Goal: Register for event/course

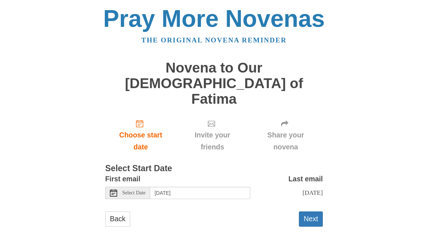
click at [145, 129] on span "Choose start date" at bounding box center [140, 141] width 57 height 24
click at [120, 187] on div "Select Date" at bounding box center [127, 193] width 45 height 12
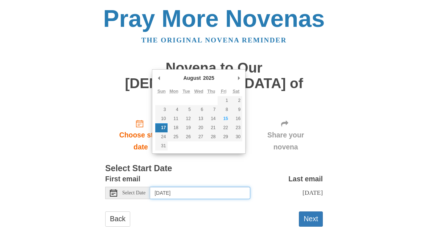
type input "Saturday, August 16th"
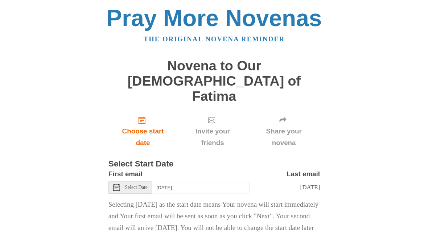
scroll to position [22, 0]
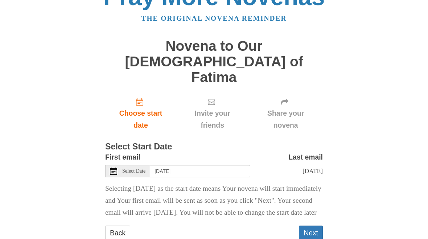
click at [309, 226] on button "Next" at bounding box center [311, 233] width 24 height 15
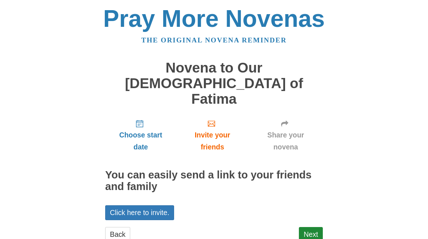
click at [315, 227] on link "Next" at bounding box center [311, 234] width 24 height 15
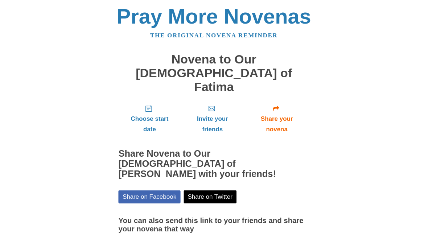
scroll to position [49, 0]
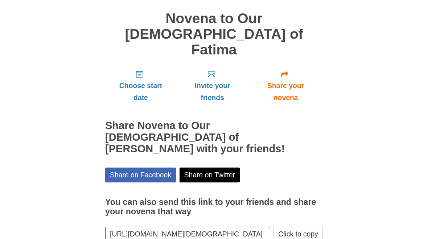
click at [228, 227] on input "[URL][DOMAIN_NAME][DEMOGRAPHIC_DATA]" at bounding box center [187, 234] width 165 height 15
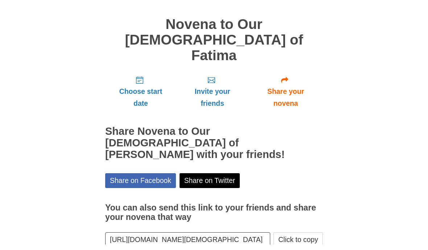
scroll to position [38, 0]
